Goal: Check status

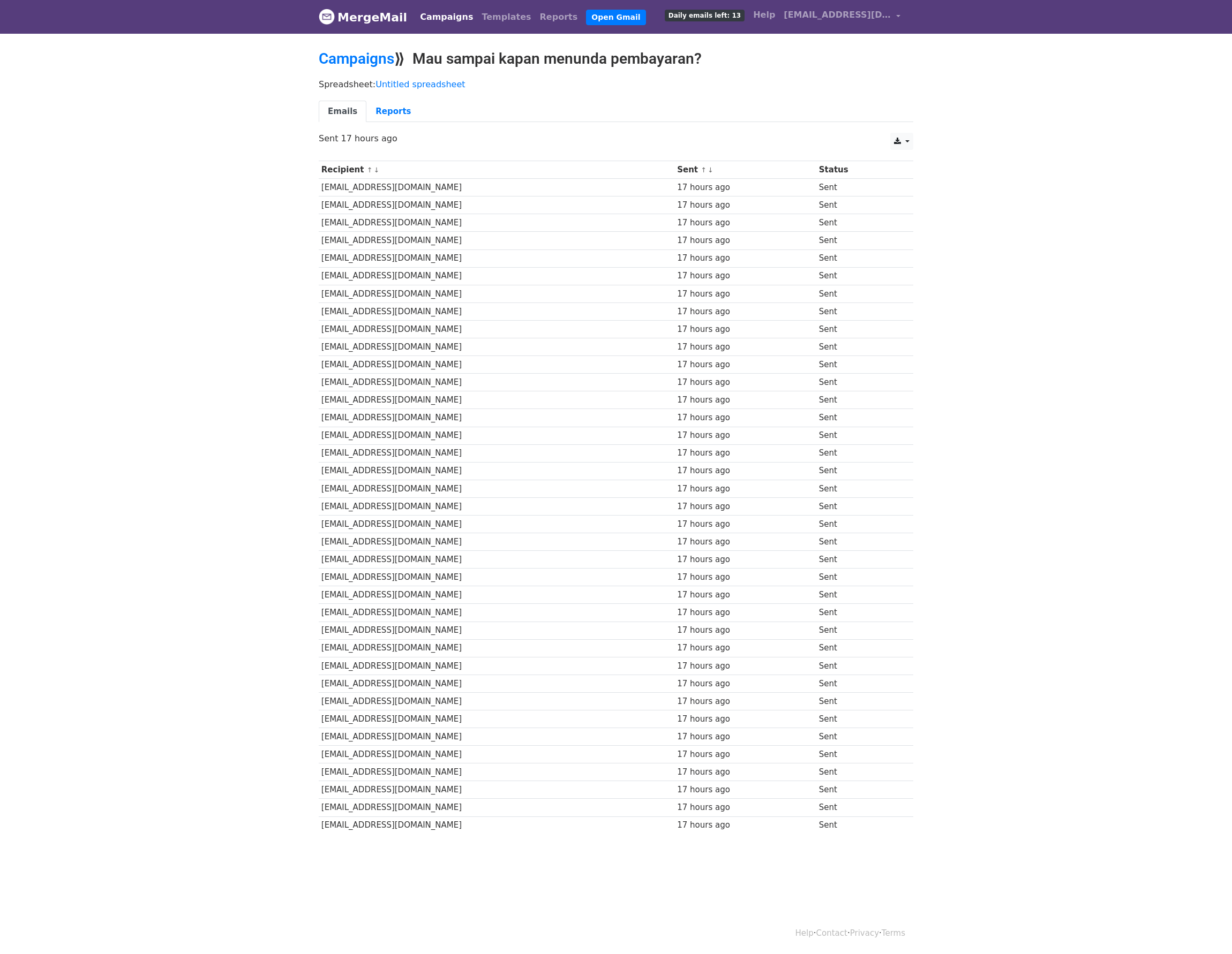
click at [837, 247] on td "Sent" at bounding box center [858, 240] width 85 height 17
click at [787, 84] on p "Spreadsheet: Untitled spreadsheet" at bounding box center [616, 84] width 594 height 11
